Goal: Information Seeking & Learning: Learn about a topic

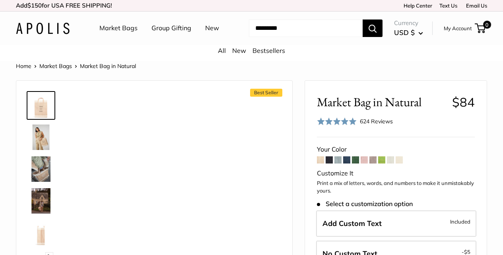
click at [340, 109] on span "Market Bag in Natural" at bounding box center [381, 102] width 129 height 15
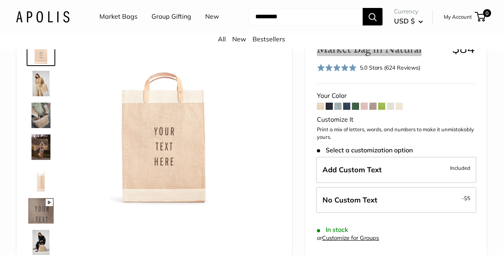
scroll to position [40, 0]
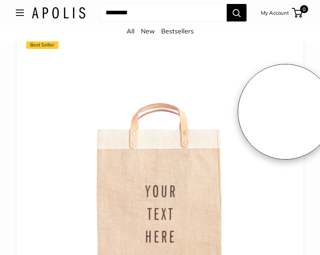
click at [287, 110] on div at bounding box center [160, 179] width 268 height 252
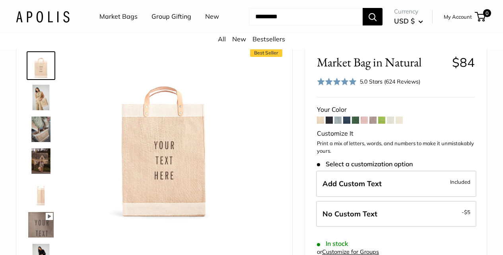
click at [370, 70] on span "Market Bag in Natural" at bounding box center [381, 62] width 129 height 15
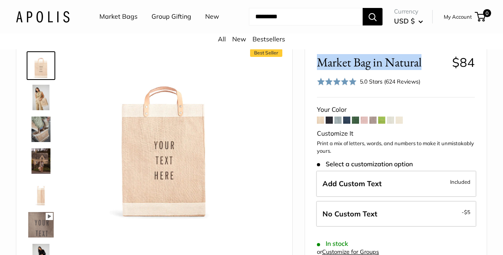
click at [370, 70] on span "Market Bag in Natural" at bounding box center [381, 62] width 129 height 15
copy h2 "Market Bag in Natural"
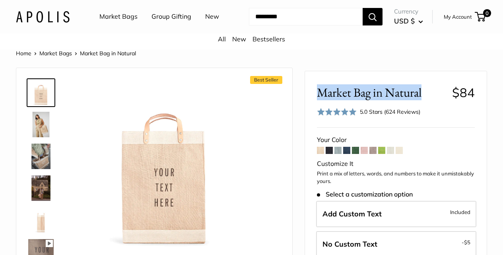
scroll to position [0, 0]
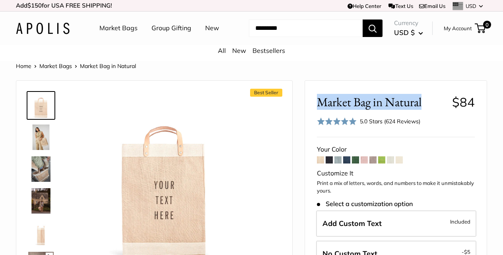
click at [358, 109] on span "Market Bag in Natural" at bounding box center [381, 102] width 129 height 15
click at [354, 109] on span "Market Bag in Natural" at bounding box center [381, 102] width 129 height 15
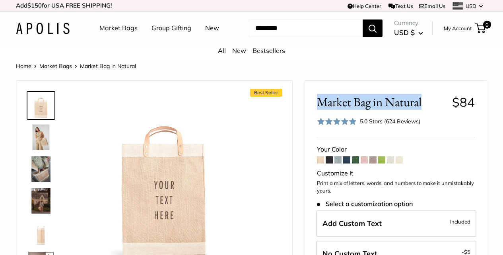
click at [354, 109] on span "Market Bag in Natural" at bounding box center [381, 102] width 129 height 15
click at [363, 109] on span "Market Bag in Natural" at bounding box center [381, 102] width 129 height 15
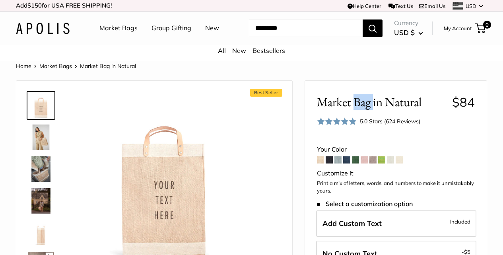
click at [369, 109] on span "Market Bag in Natural" at bounding box center [381, 102] width 129 height 15
click at [356, 5] on link "Help Center" at bounding box center [365, 6] width 34 height 6
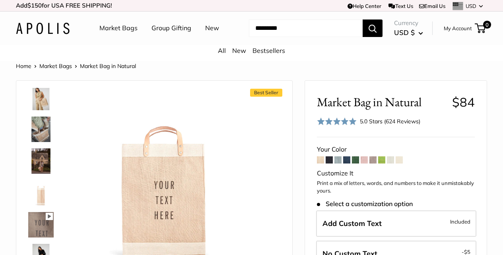
click at [40, 136] on img at bounding box center [40, 129] width 25 height 25
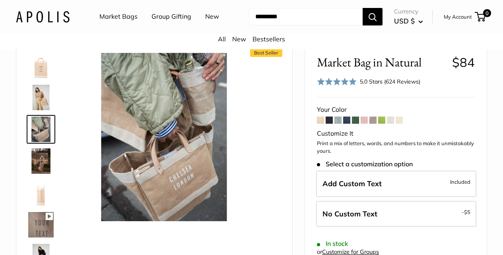
scroll to position [80, 0]
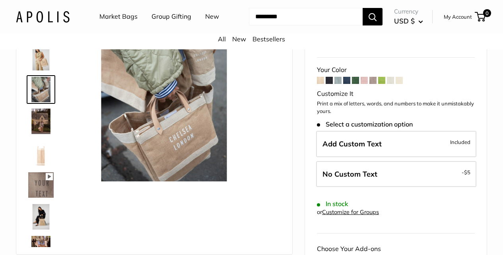
click at [45, 163] on img at bounding box center [40, 152] width 25 height 25
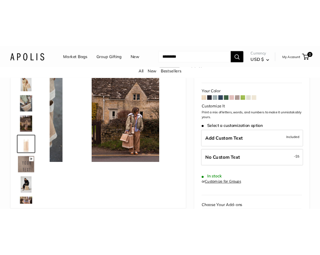
scroll to position [25, 0]
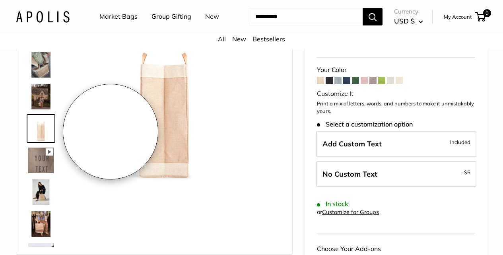
drag, startPoint x: 111, startPoint y: 132, endPoint x: 267, endPoint y: 103, distance: 158.9
click at [267, 103] on div "Best Seller 13" wide, 18" high, 8" deep; handles: 3.5" Pause Play % buffered 00…" at bounding box center [154, 127] width 256 height 237
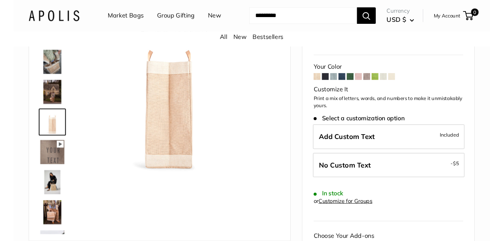
scroll to position [0, 0]
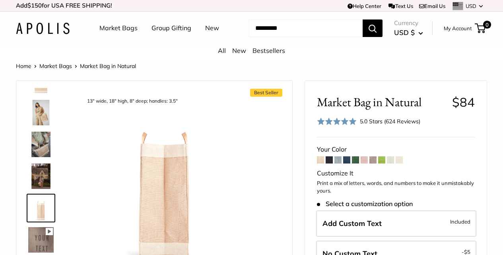
click at [482, 7] on icon at bounding box center [481, 6] width 4 height 5
click at [426, 6] on link "Email Us" at bounding box center [432, 6] width 26 height 6
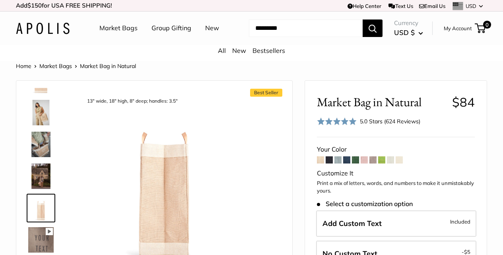
click at [425, 5] on link "Email Us" at bounding box center [432, 6] width 26 height 6
click at [400, 8] on link "Text Us" at bounding box center [400, 6] width 24 height 6
click at [386, 109] on span "Market Bag in Natural" at bounding box center [381, 102] width 129 height 15
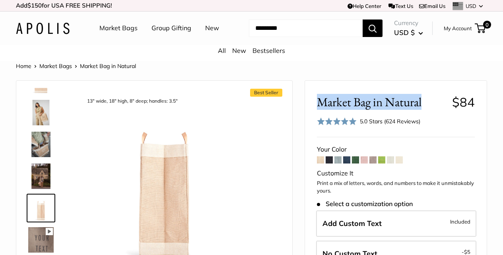
click at [386, 109] on span "Market Bag in Natural" at bounding box center [381, 102] width 129 height 15
copy h2 "Market Bag in Natural"
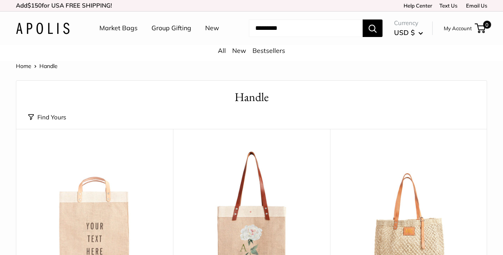
click at [251, 102] on h1 "Handle" at bounding box center [251, 97] width 447 height 17
copy h1 "Handle"
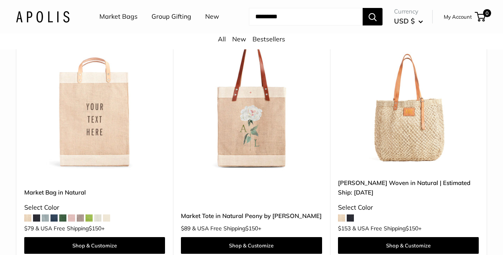
scroll to position [159, 0]
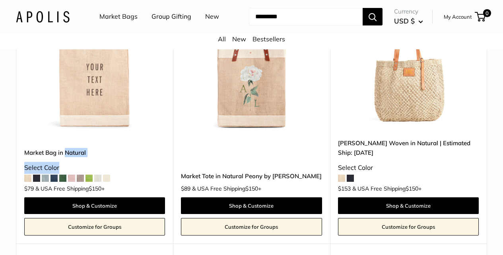
drag, startPoint x: 112, startPoint y: 168, endPoint x: 67, endPoint y: 164, distance: 45.1
click at [67, 164] on div "Market Bag in Natural Select Color $79 $150 +" at bounding box center [94, 168] width 141 height 41
copy div "Natural Select Color"
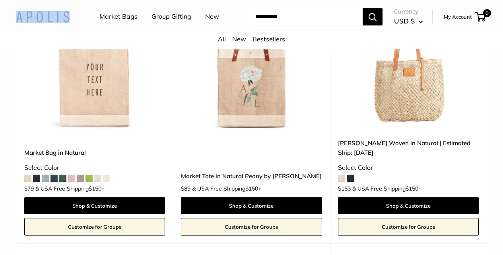
drag, startPoint x: 10, startPoint y: 22, endPoint x: 72, endPoint y: 26, distance: 62.6
click at [72, 26] on div "Market Bags Group Gifting New Need help? Text Us: 20919 hello@apolisglobal.com …" at bounding box center [251, 16] width 503 height 25
copy style
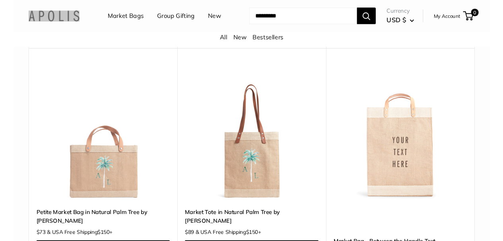
scroll to position [278, 0]
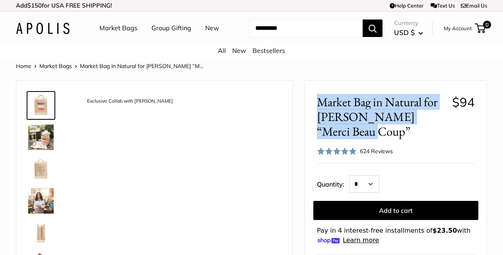
drag, startPoint x: 321, startPoint y: 113, endPoint x: 386, endPoint y: 137, distance: 68.7
click at [386, 137] on span "Market Bag in Natural for Clare V. “Merci Beau Coup”" at bounding box center [381, 117] width 129 height 45
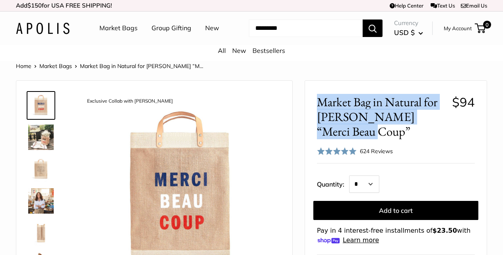
copy span "Market Bag in Natural for Clare V. “Merci Beau Coup”"
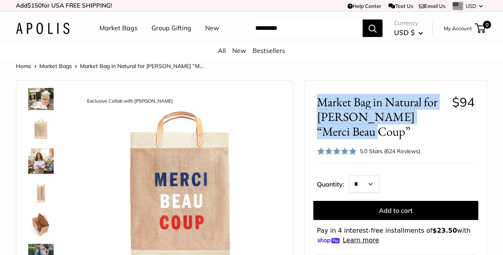
click at [38, 137] on img at bounding box center [40, 129] width 25 height 25
